Goal: Task Accomplishment & Management: Use online tool/utility

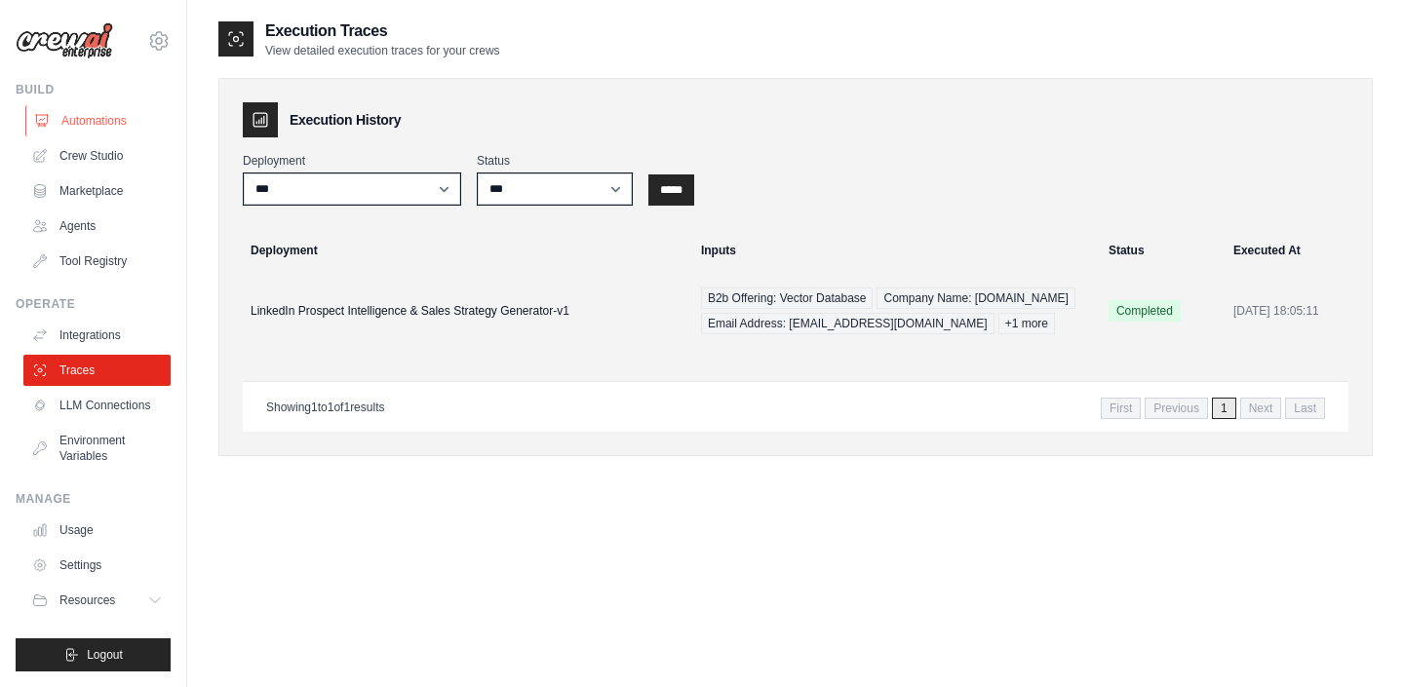
click at [98, 127] on link "Automations" at bounding box center [98, 120] width 147 height 31
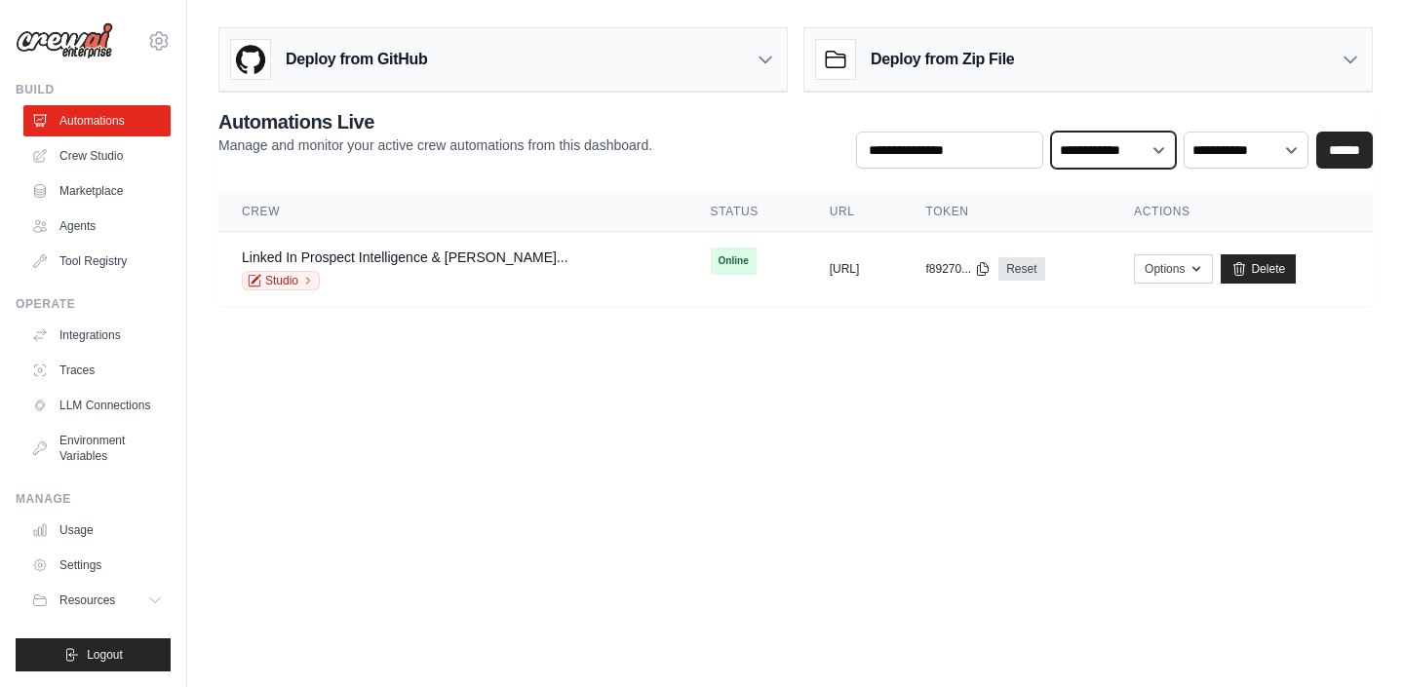
click at [1123, 150] on select "**********" at bounding box center [1113, 150] width 125 height 37
click at [1246, 145] on select "**********" at bounding box center [1245, 150] width 125 height 37
click at [239, 385] on body "contact@kiran.pro Settings Build Automations Crew Studio" at bounding box center [702, 343] width 1404 height 687
click at [87, 263] on link "Tool Registry" at bounding box center [98, 261] width 147 height 31
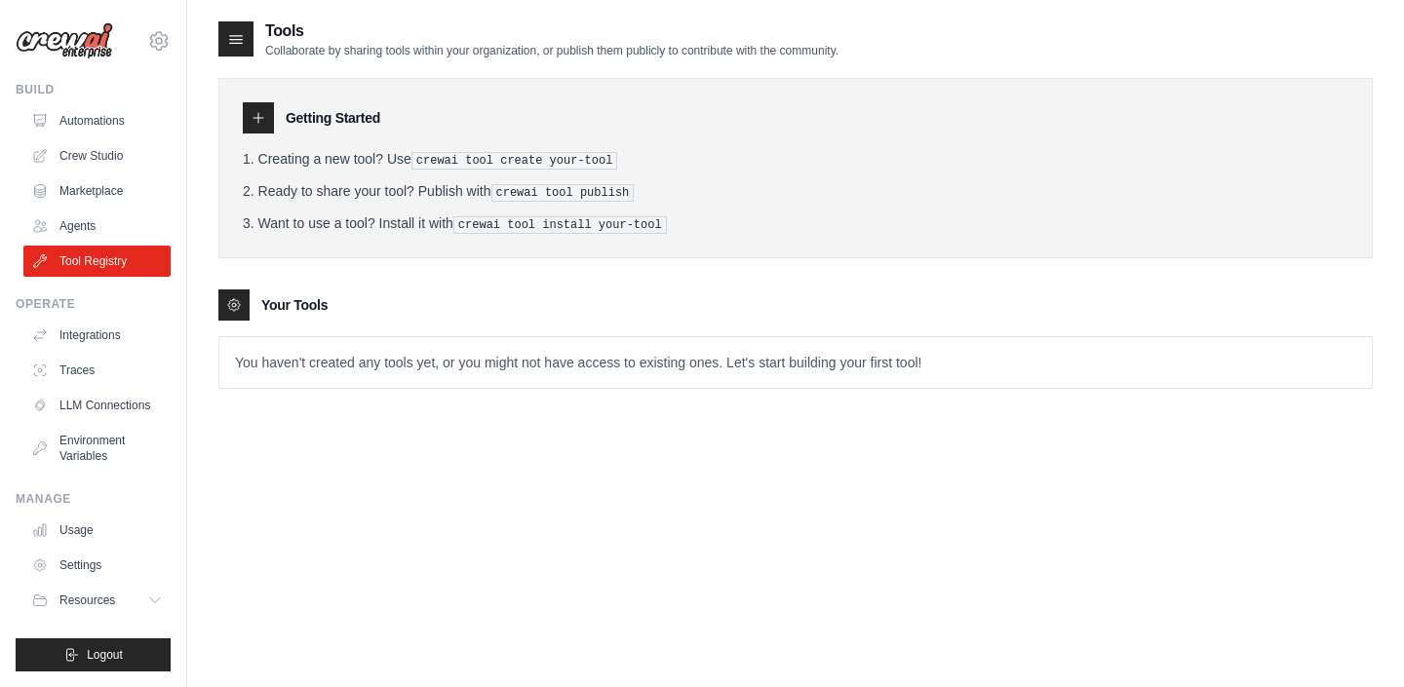
click at [269, 117] on div at bounding box center [258, 117] width 31 height 31
click at [236, 36] on icon at bounding box center [235, 38] width 19 height 19
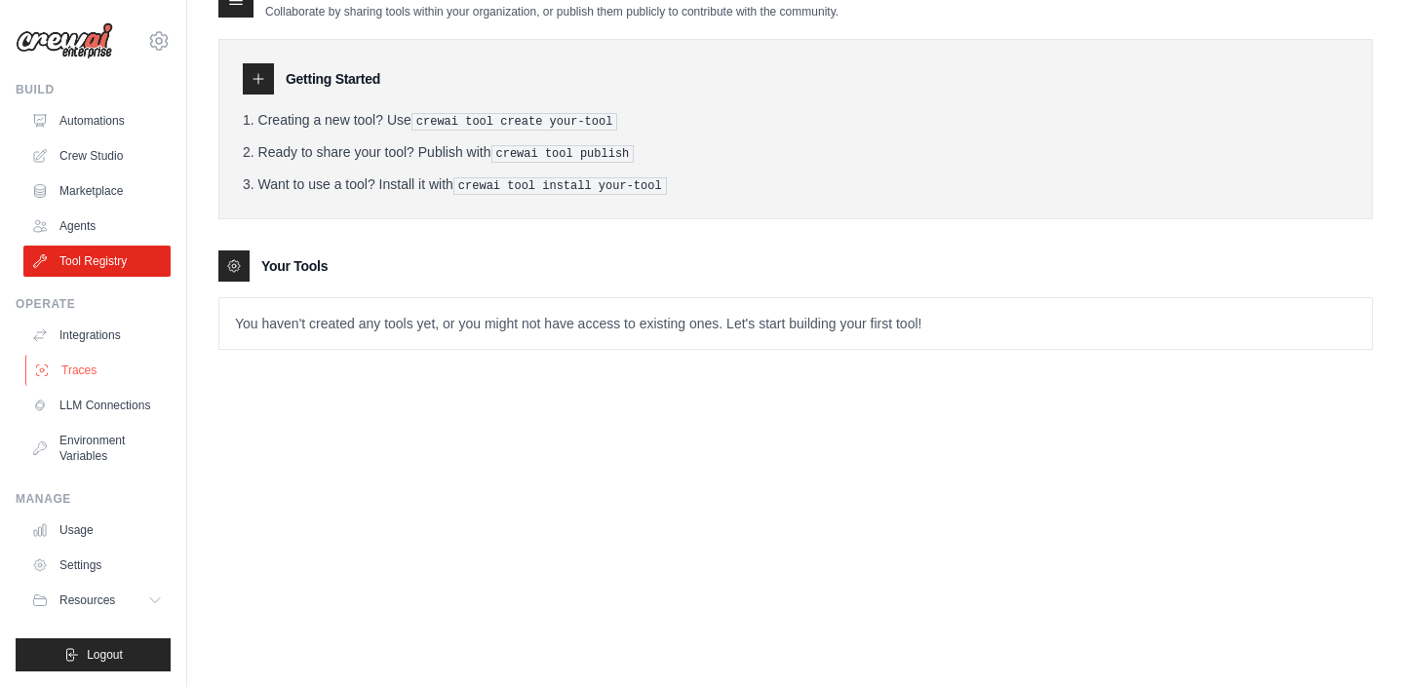
click at [64, 364] on link "Traces" at bounding box center [98, 370] width 147 height 31
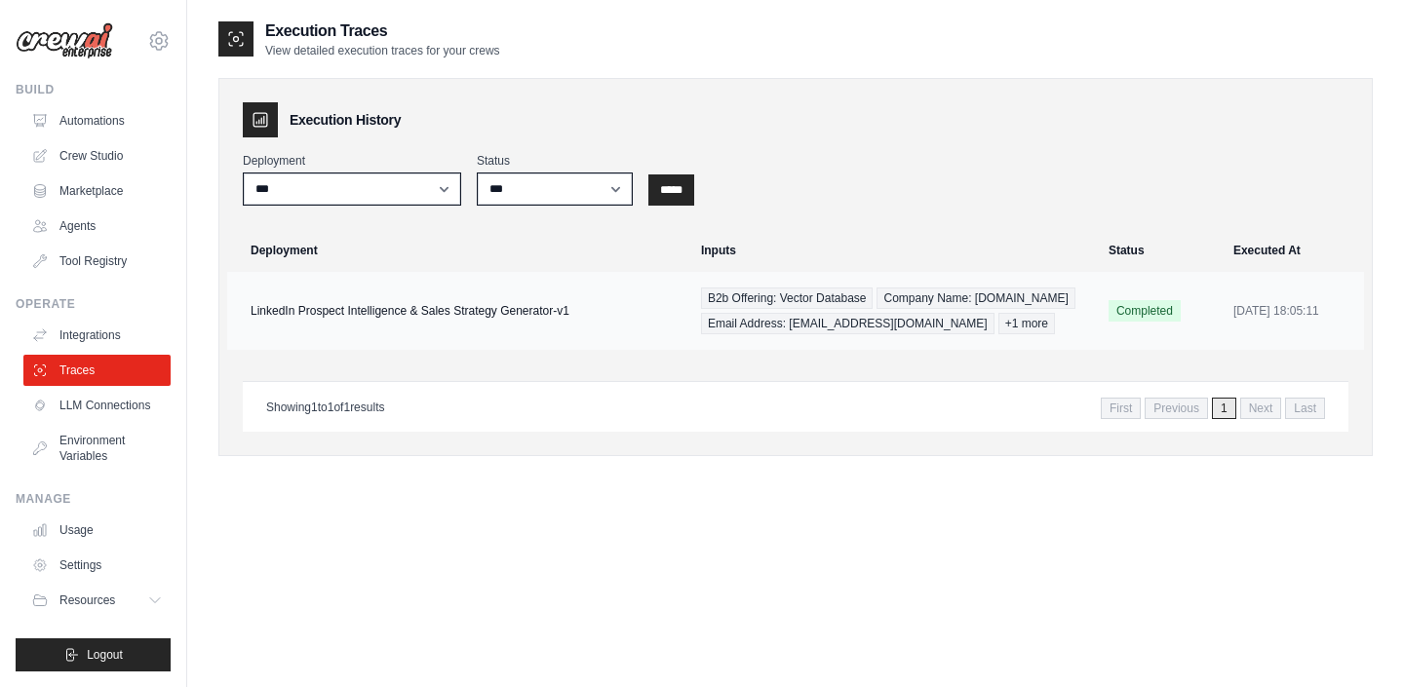
click at [632, 328] on td "LinkedIn Prospect Intelligence & Sales Strategy Generator-v1" at bounding box center [458, 311] width 462 height 78
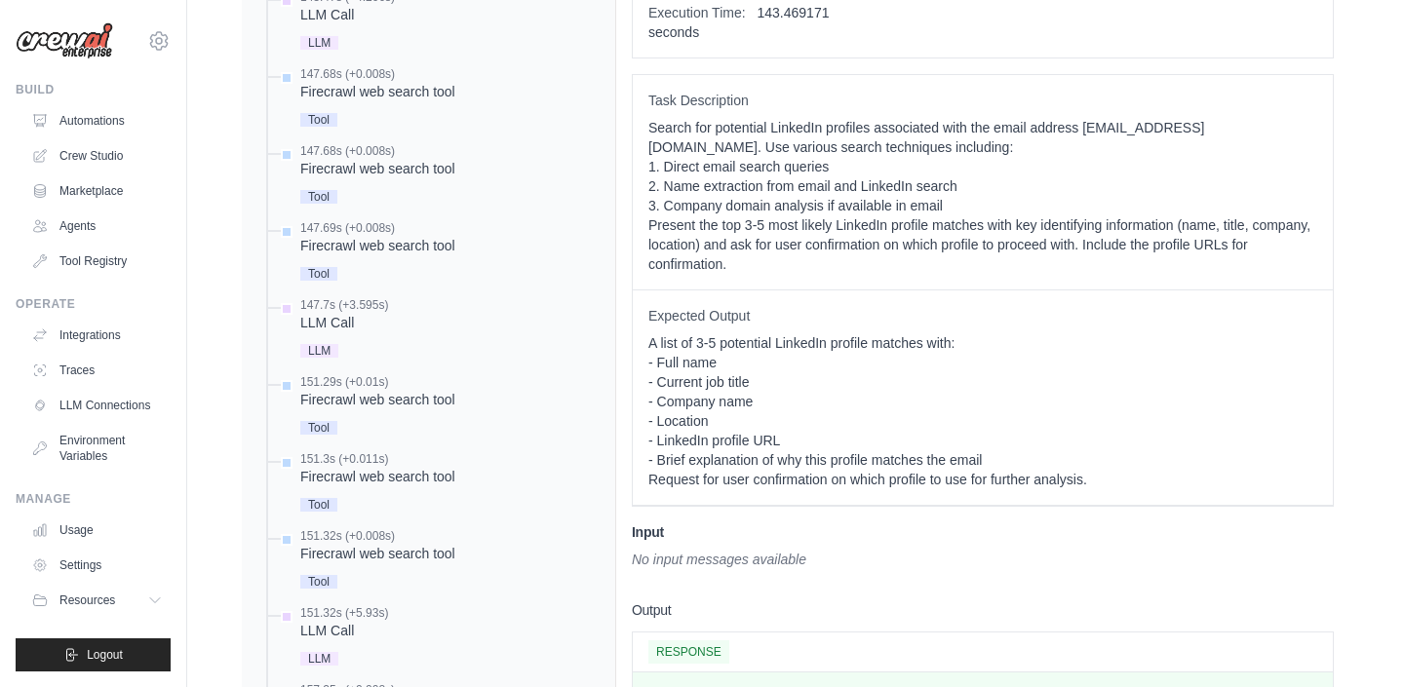
scroll to position [1189, 0]
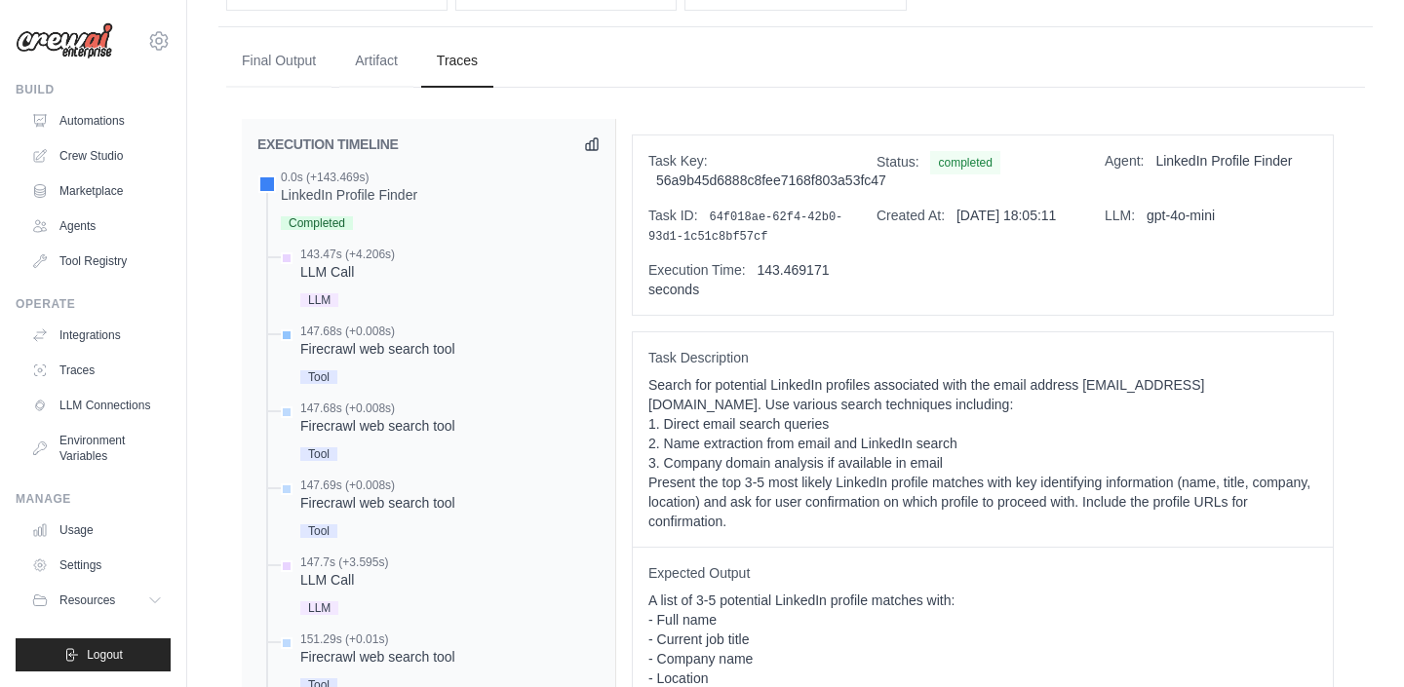
click at [420, 341] on div "Firecrawl web search tool" at bounding box center [377, 348] width 155 height 19
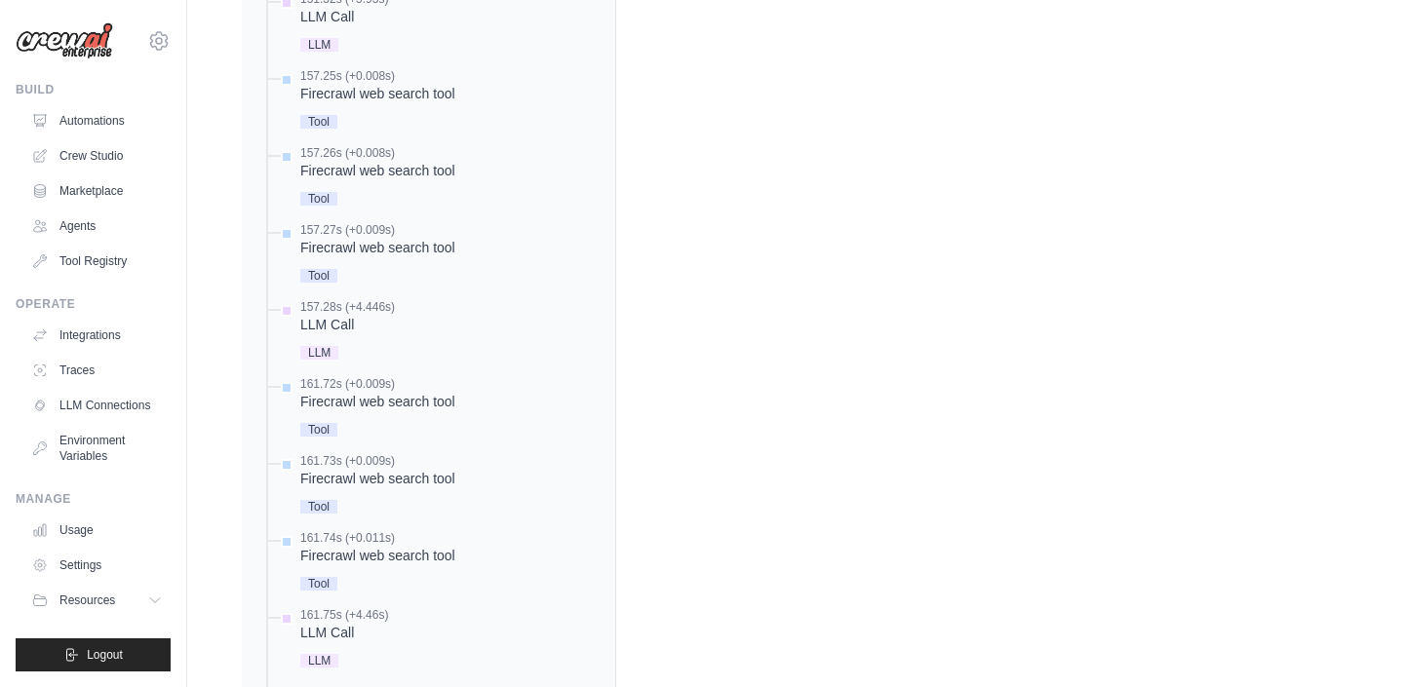
scroll to position [2096, 0]
